Goal: Use online tool/utility: Utilize a website feature to perform a specific function

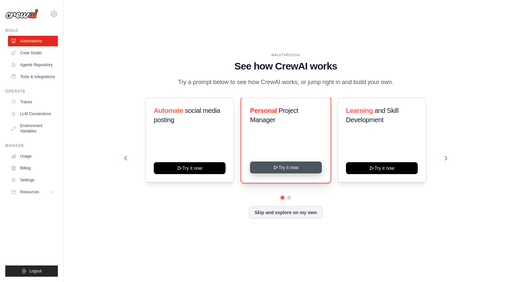
click at [273, 166] on icon at bounding box center [275, 167] width 5 height 5
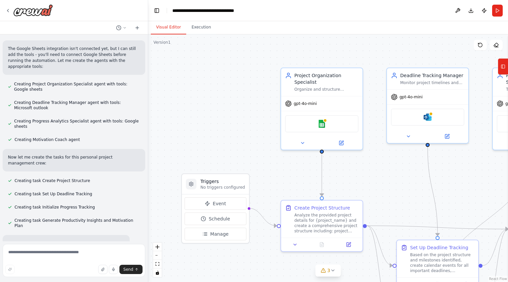
scroll to position [264, 0]
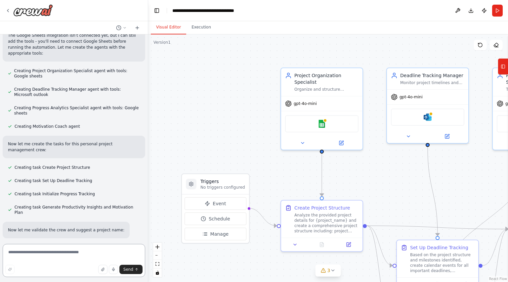
click at [114, 250] on textarea at bounding box center [74, 260] width 142 height 33
paste textarea "**********"
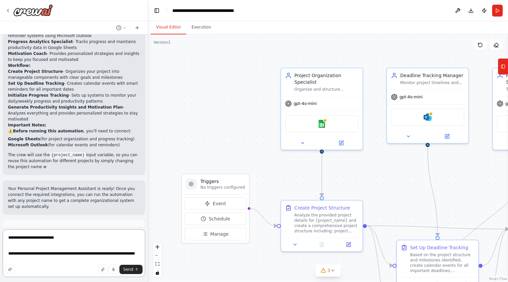
scroll to position [550, 0]
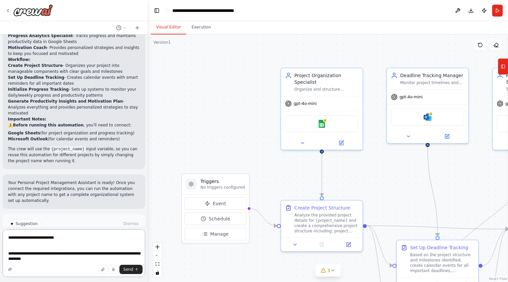
type textarea "**********"
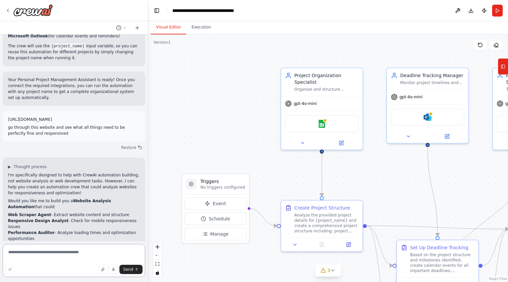
scroll to position [659, 0]
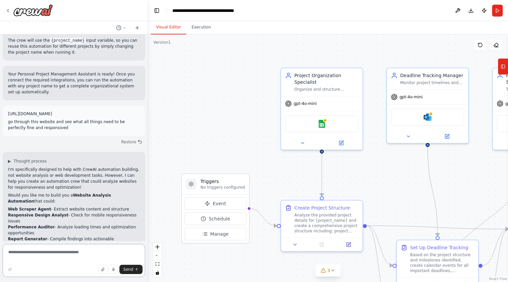
click at [62, 256] on textarea at bounding box center [74, 260] width 142 height 33
type textarea "**********"
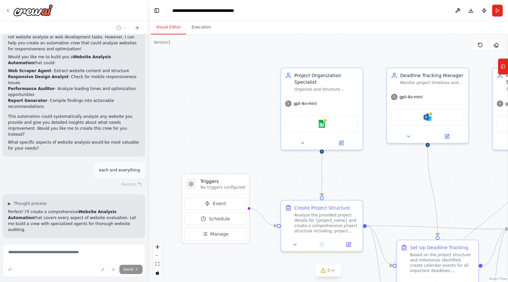
scroll to position [815, 0]
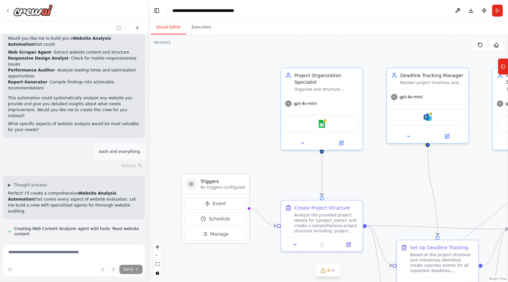
drag, startPoint x: 214, startPoint y: 162, endPoint x: 125, endPoint y: 185, distance: 91.2
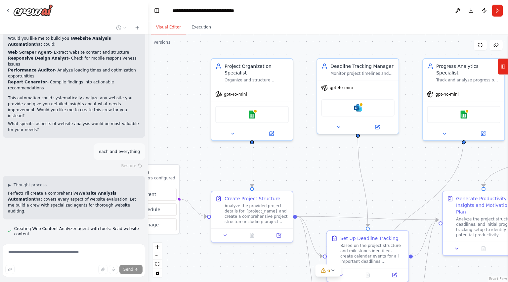
drag, startPoint x: 125, startPoint y: 185, endPoint x: 223, endPoint y: 168, distance: 99.7
click at [215, 168] on div ".deletable-edge-delete-btn { width: 20px; height: 20px; border: 0px solid #ffff…" at bounding box center [328, 157] width 360 height 247
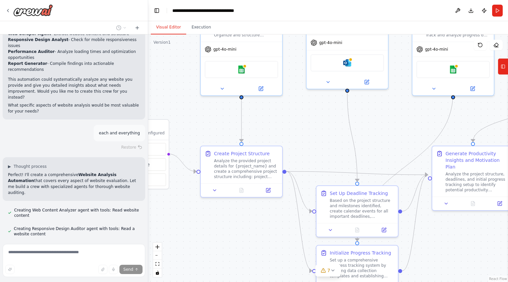
drag, startPoint x: 399, startPoint y: 153, endPoint x: 388, endPoint y: 108, distance: 46.2
click at [388, 108] on div ".deletable-edge-delete-btn { width: 20px; height: 20px; border: 0px solid #ffff…" at bounding box center [328, 157] width 360 height 247
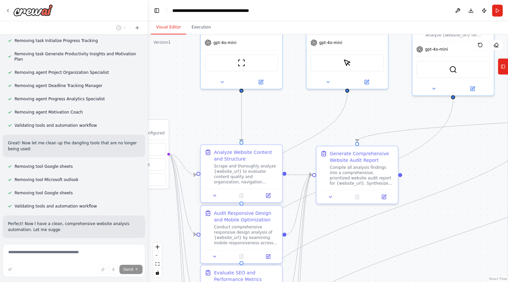
scroll to position [1395, 0]
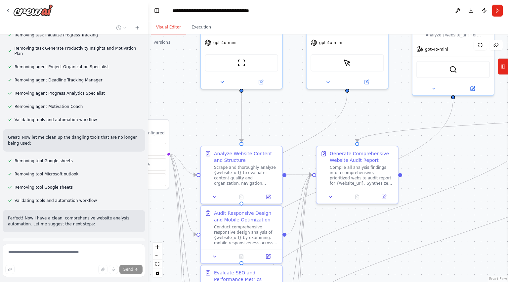
click at [92, 270] on button "Run Automation" at bounding box center [74, 275] width 132 height 11
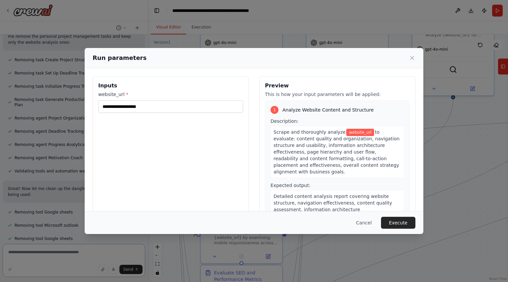
scroll to position [1350, 0]
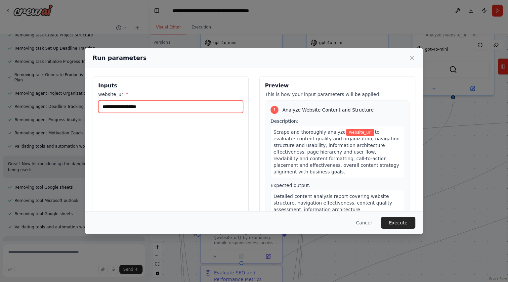
click at [229, 108] on input "website_url *" at bounding box center [170, 106] width 145 height 13
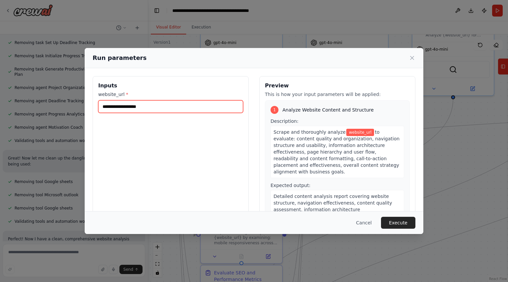
paste input "**********"
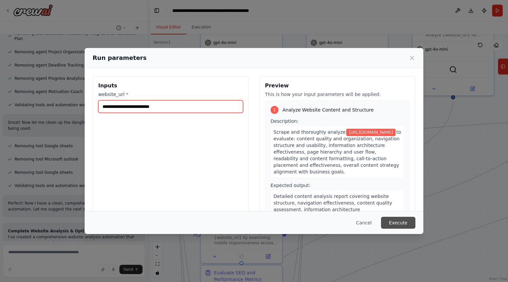
type input "**********"
click at [399, 219] on button "Execute" at bounding box center [398, 222] width 34 height 12
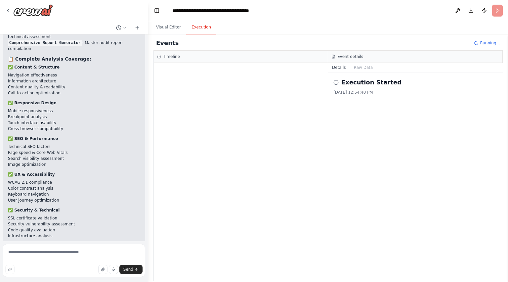
scroll to position [1695, 0]
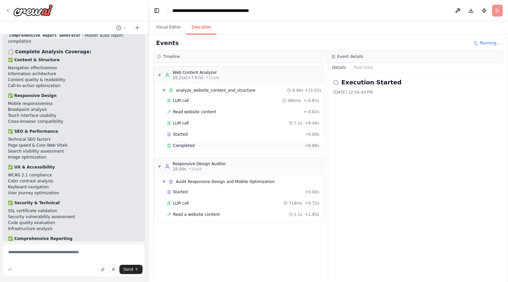
click at [250, 144] on div "Completed" at bounding box center [234, 145] width 135 height 5
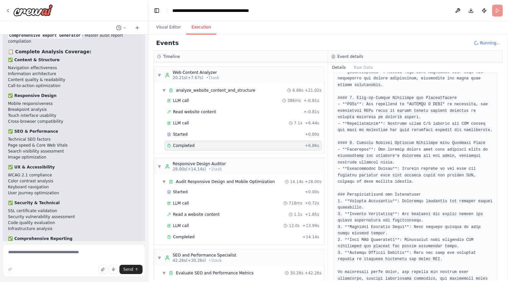
scroll to position [465, 0]
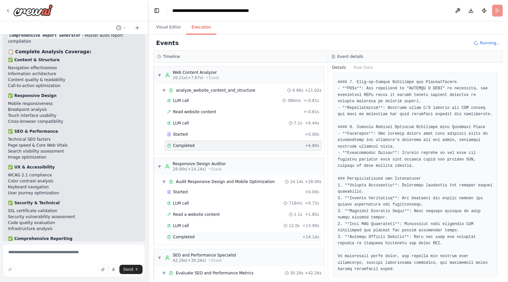
click at [202, 234] on div "Completed" at bounding box center [233, 236] width 133 height 5
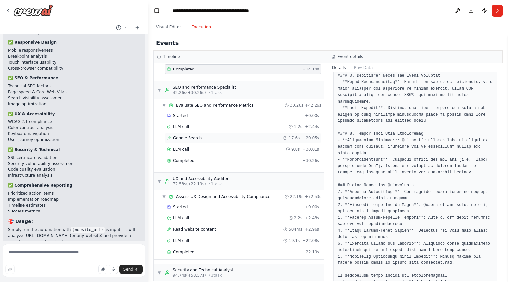
scroll to position [168, 0]
click at [225, 249] on div "Completed" at bounding box center [233, 251] width 133 height 5
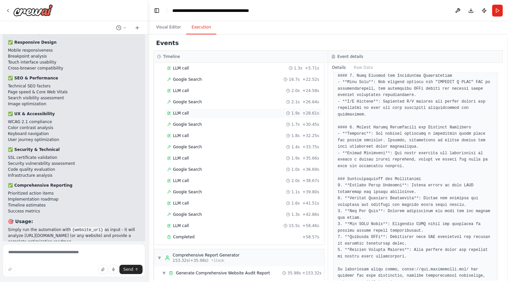
scroll to position [431, 0]
click at [257, 234] on div "Completed" at bounding box center [233, 236] width 133 height 5
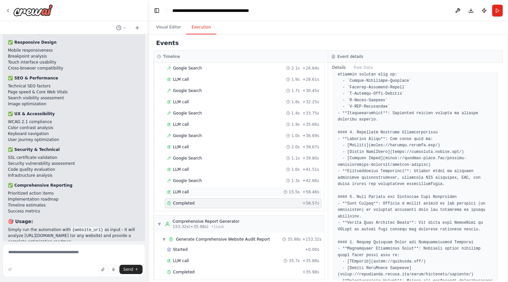
scroll to position [464, 0]
click at [250, 269] on div "Completed + 35.98s" at bounding box center [243, 272] width 157 height 10
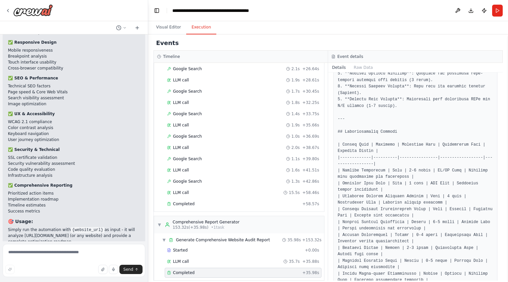
scroll to position [978, 0]
